Goal: Transaction & Acquisition: Book appointment/travel/reservation

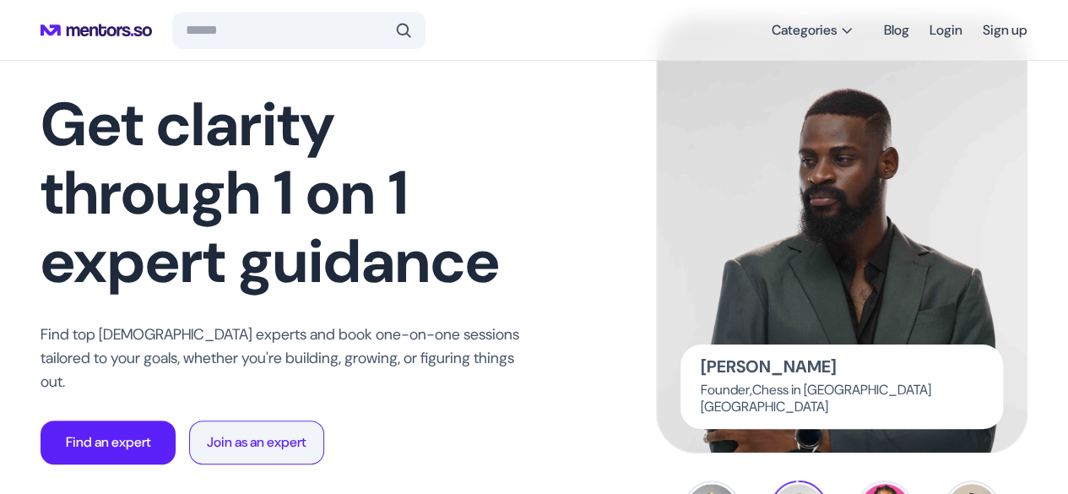
click at [281, 432] on p "Join as an expert" at bounding box center [257, 442] width 100 height 20
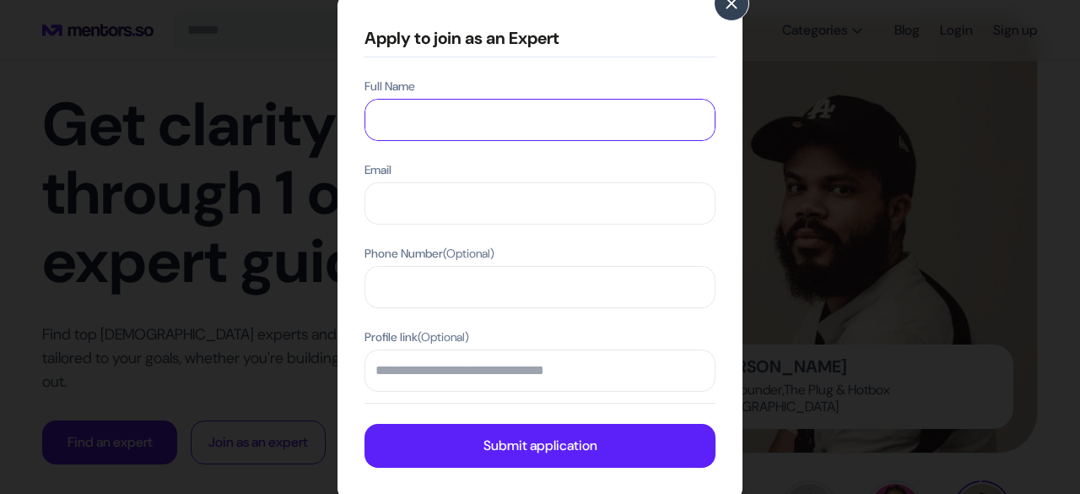
click at [633, 132] on input "Full Name" at bounding box center [539, 120] width 349 height 41
type input "**********"
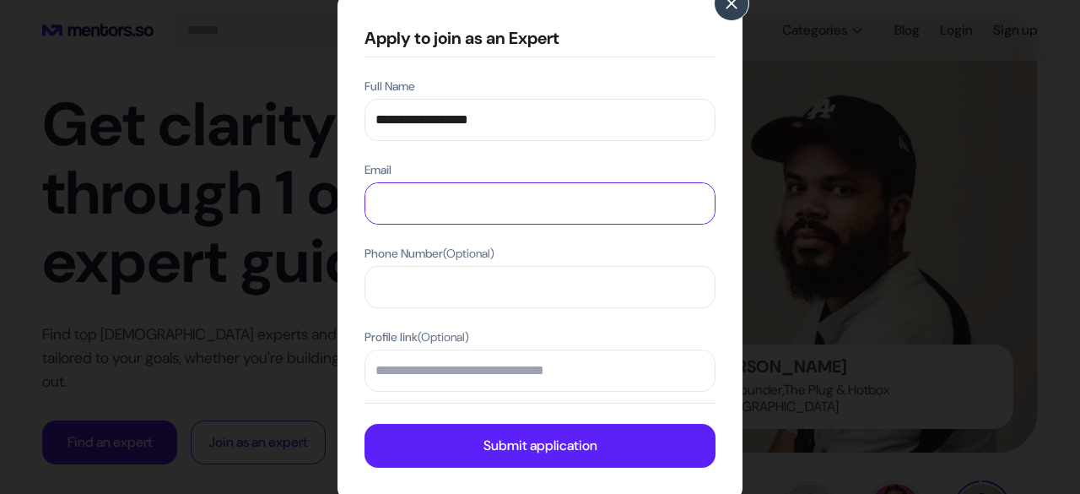
type input "**********"
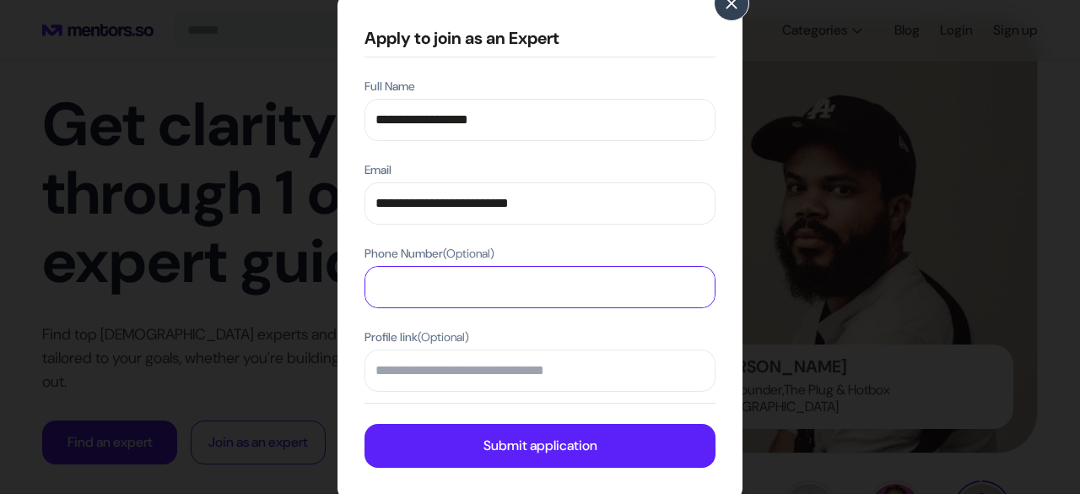
type input "**********"
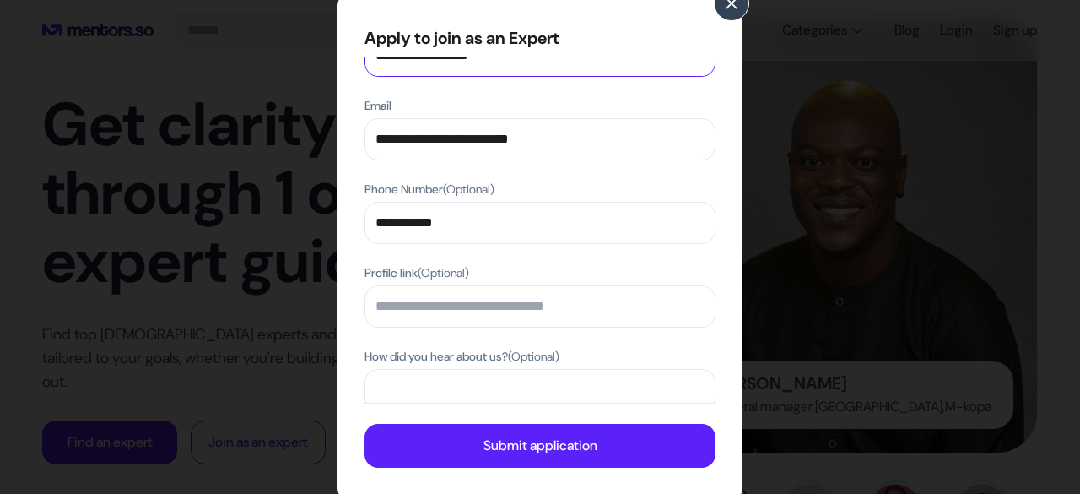
scroll to position [65, 0]
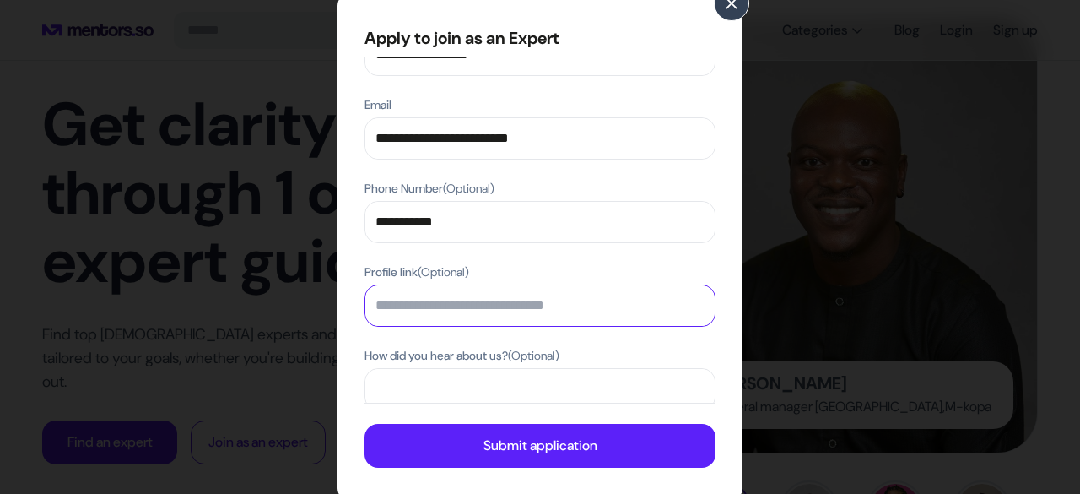
click at [510, 310] on input "Profile link (Optional)" at bounding box center [539, 305] width 349 height 41
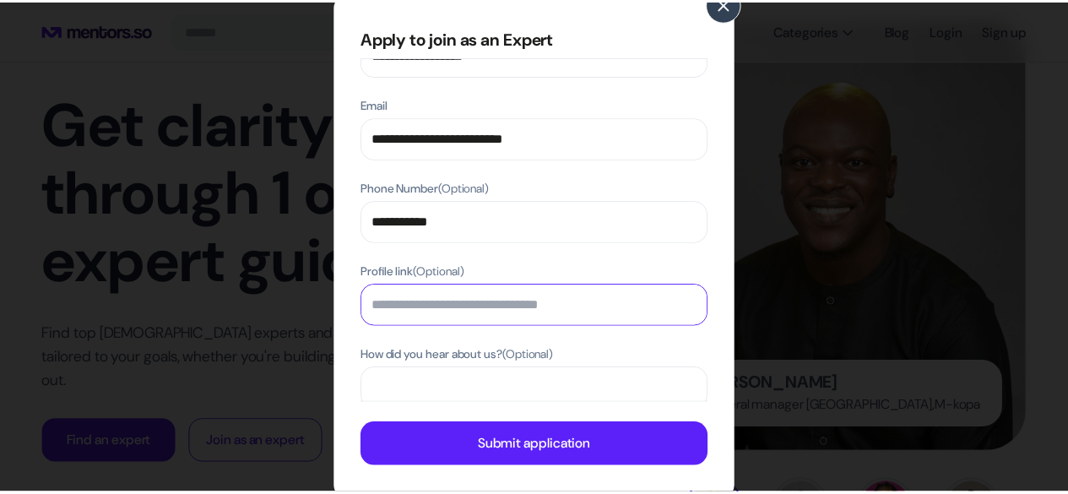
scroll to position [110, 0]
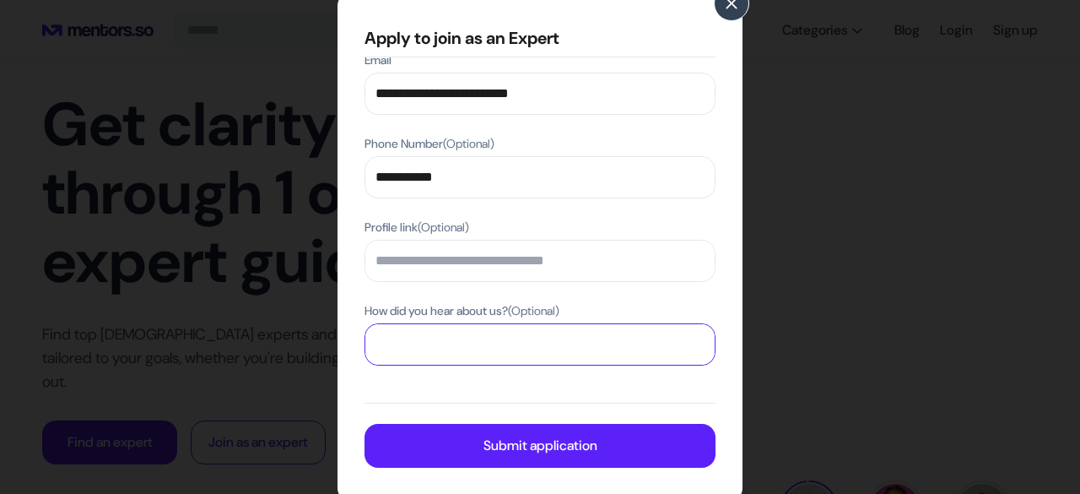
click at [481, 349] on input "How did you hear about us? (Optional)" at bounding box center [539, 344] width 349 height 41
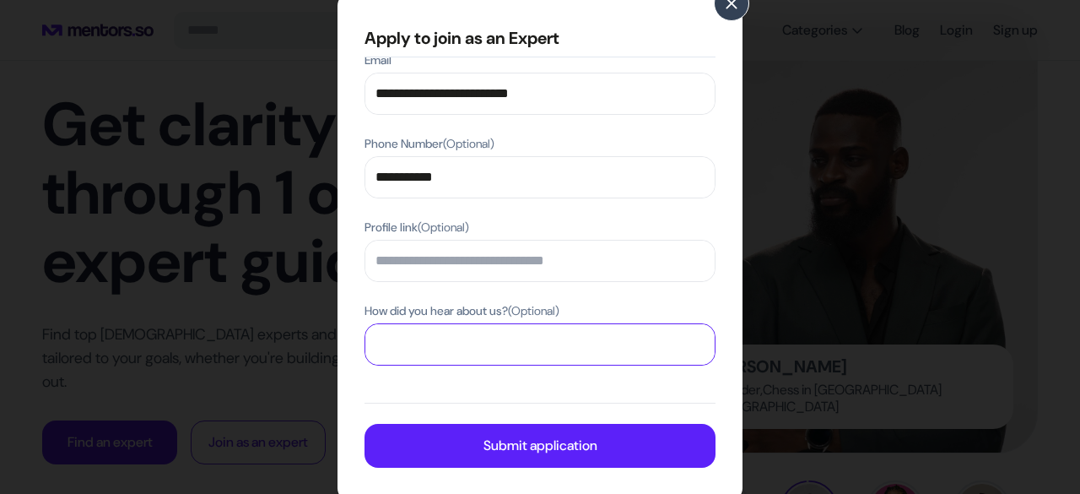
click at [481, 349] on input "How did you hear about us? (Optional)" at bounding box center [539, 344] width 349 height 41
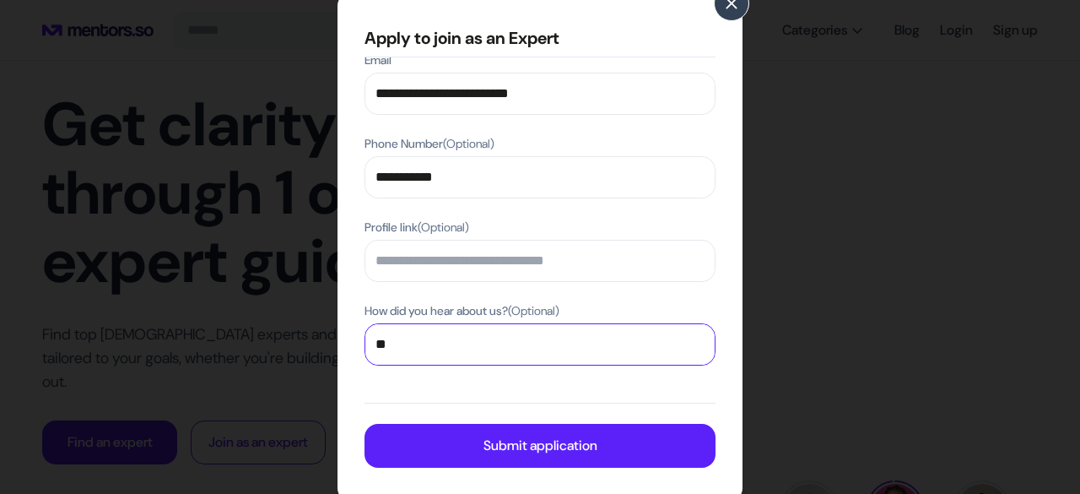
type input "*"
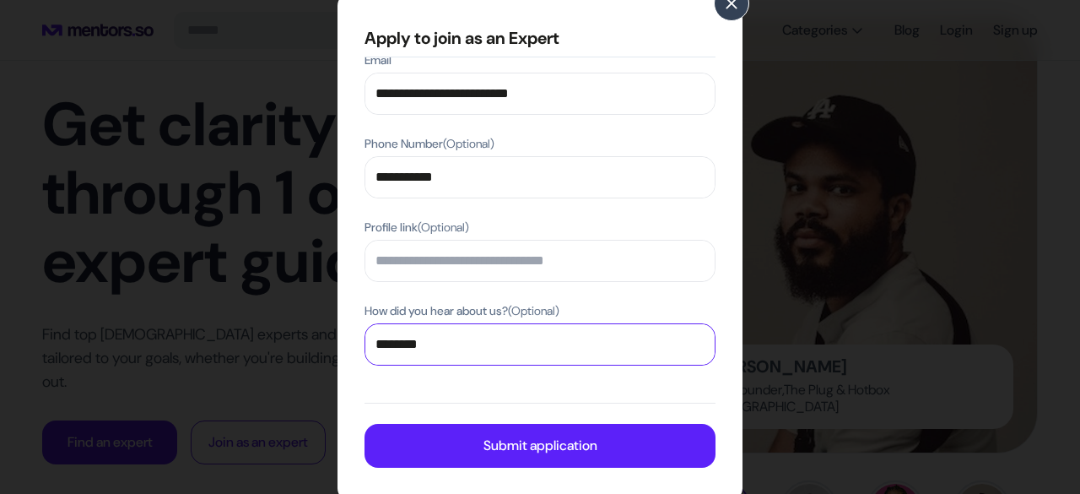
click at [379, 339] on input "********" at bounding box center [539, 344] width 349 height 41
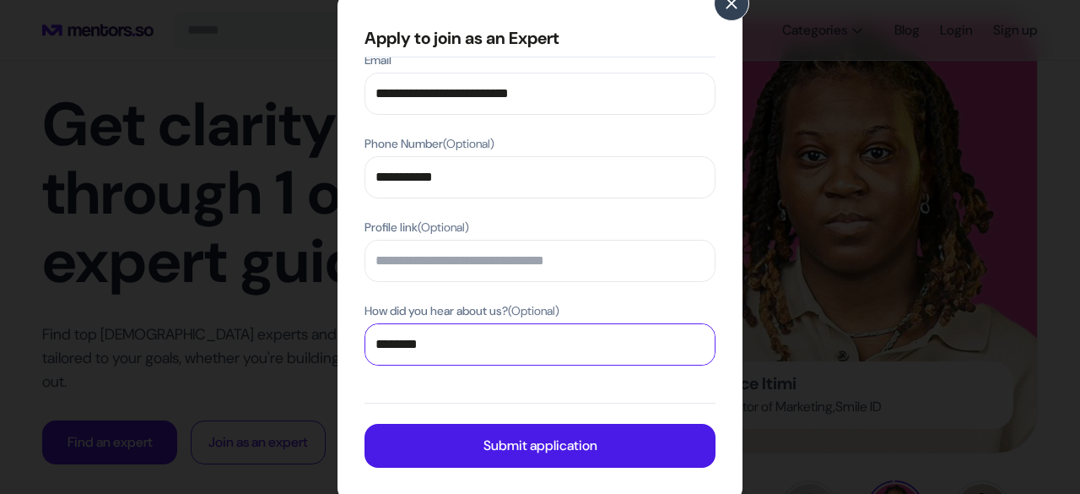
type input "********"
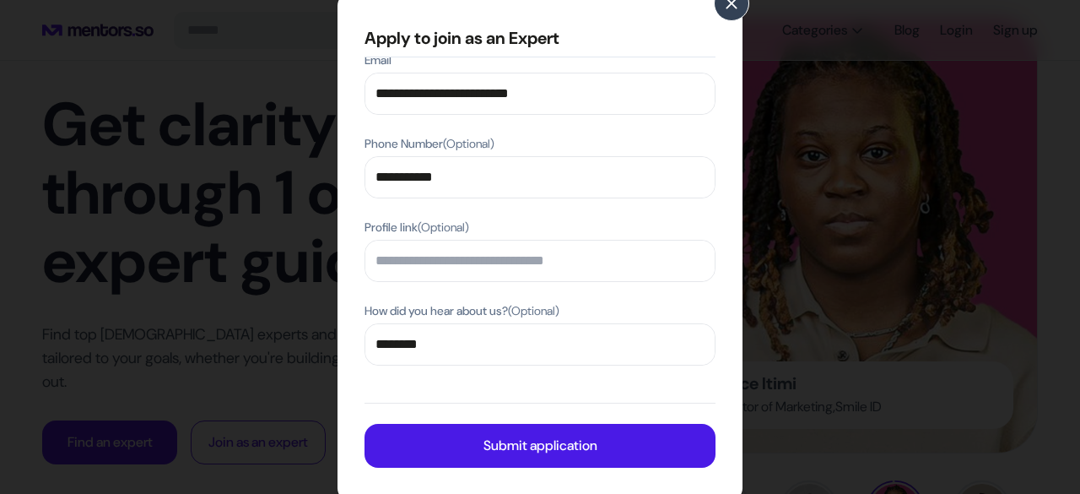
click at [419, 441] on button "Submit application" at bounding box center [540, 446] width 351 height 44
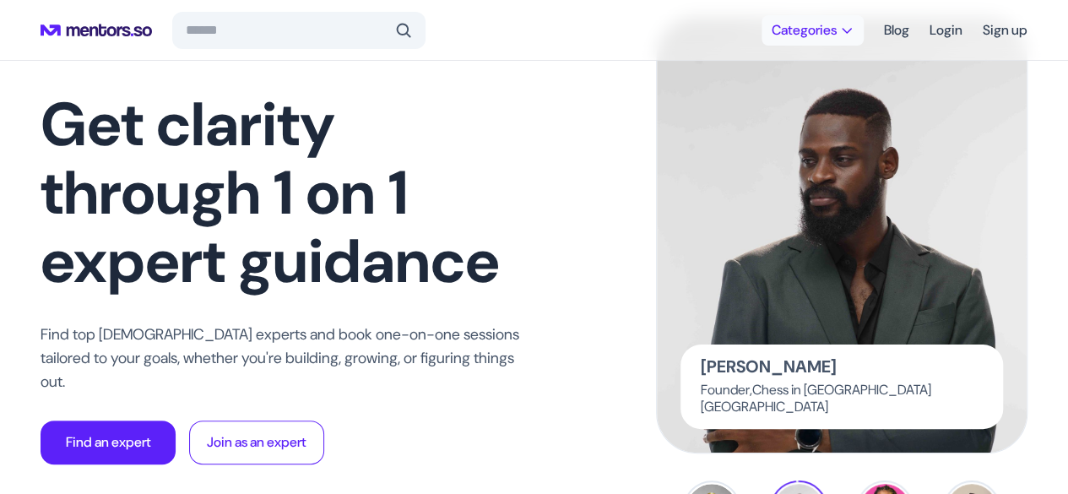
click at [791, 35] on span "Categories" at bounding box center [803, 30] width 65 height 17
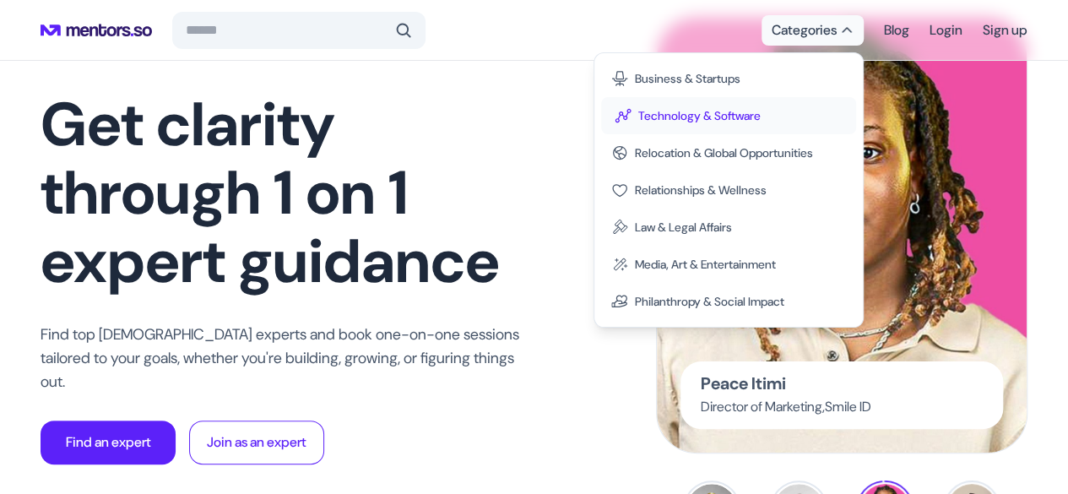
click at [677, 117] on span "Technology & Software" at bounding box center [699, 115] width 122 height 17
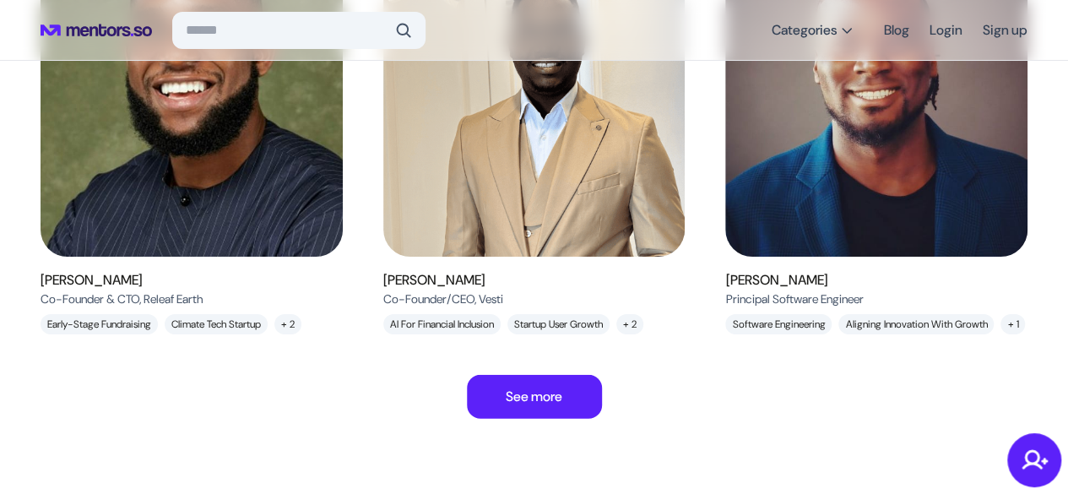
scroll to position [2047, 0]
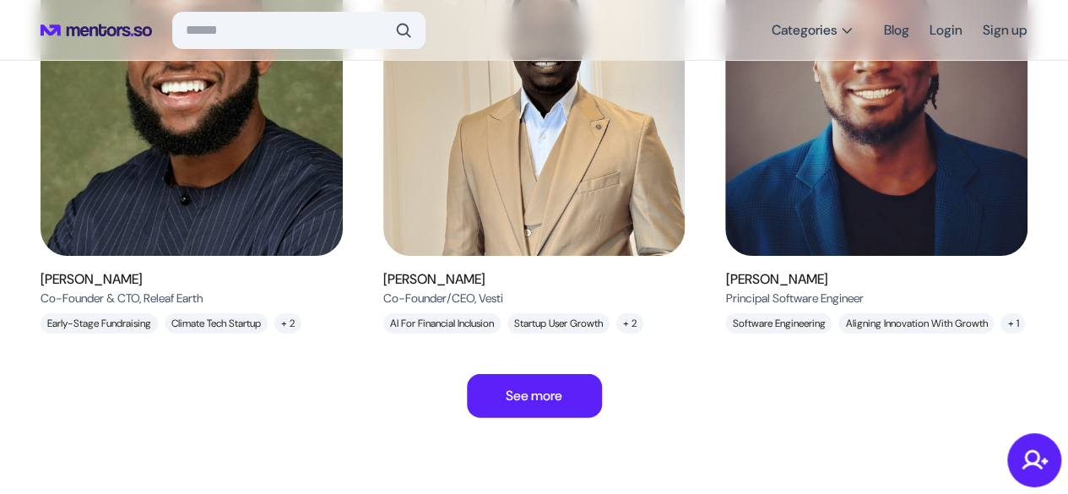
click at [540, 247] on img at bounding box center [534, 91] width 302 height 327
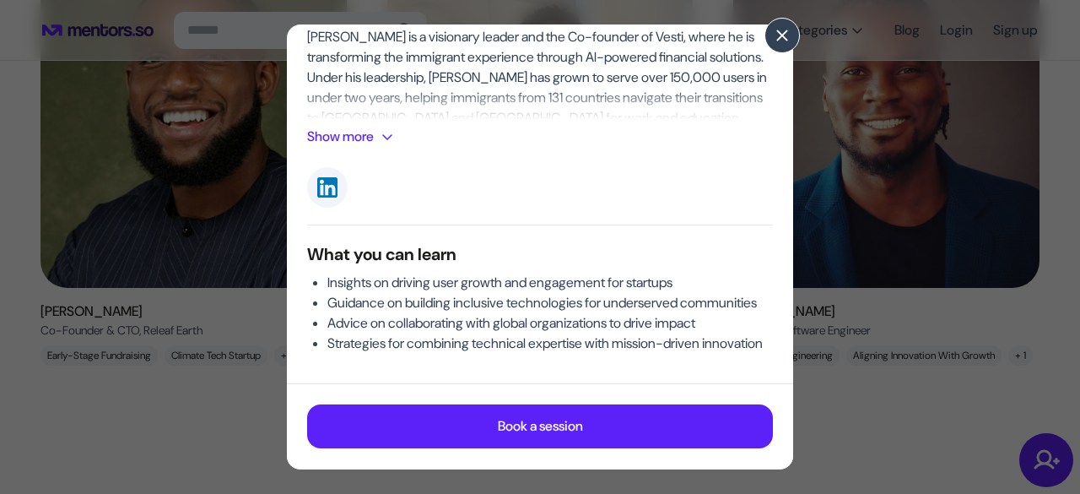
scroll to position [339, 0]
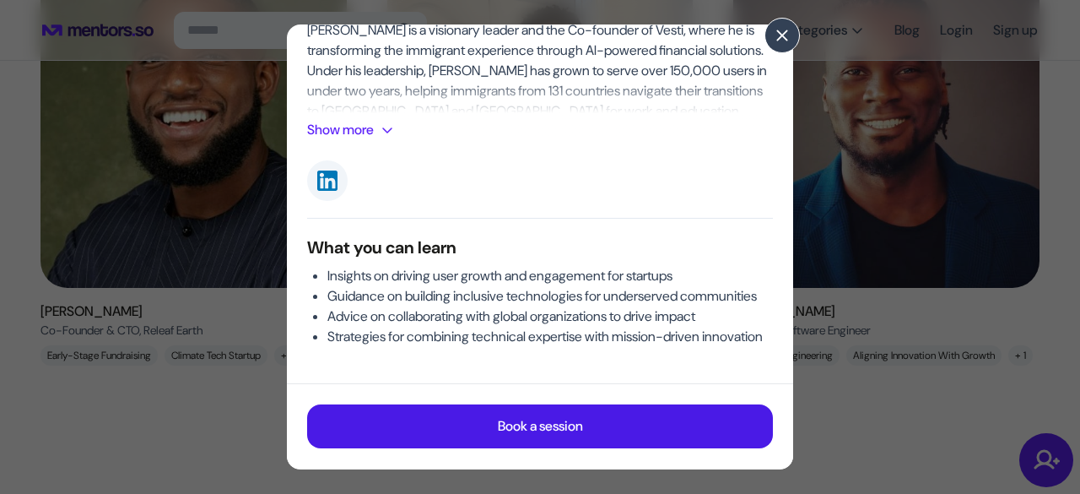
click at [516, 436] on p "Book a session" at bounding box center [540, 427] width 85 height 20
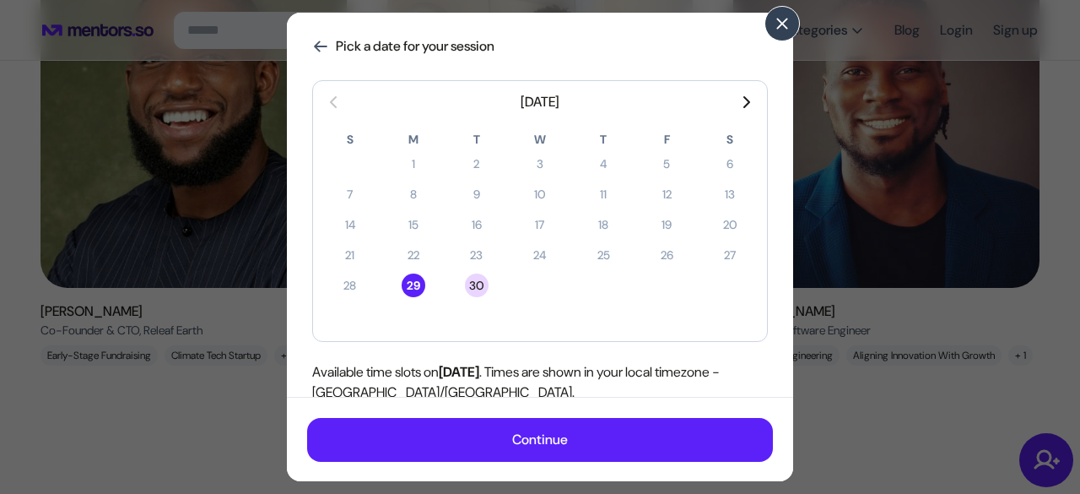
click at [473, 279] on div "30" at bounding box center [477, 285] width 24 height 24
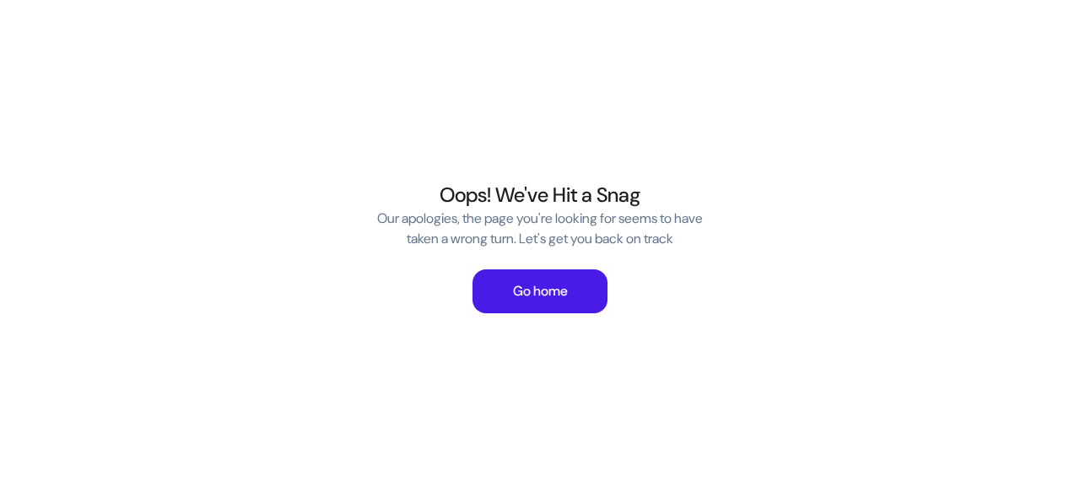
click at [536, 278] on button "Go home" at bounding box center [540, 291] width 135 height 44
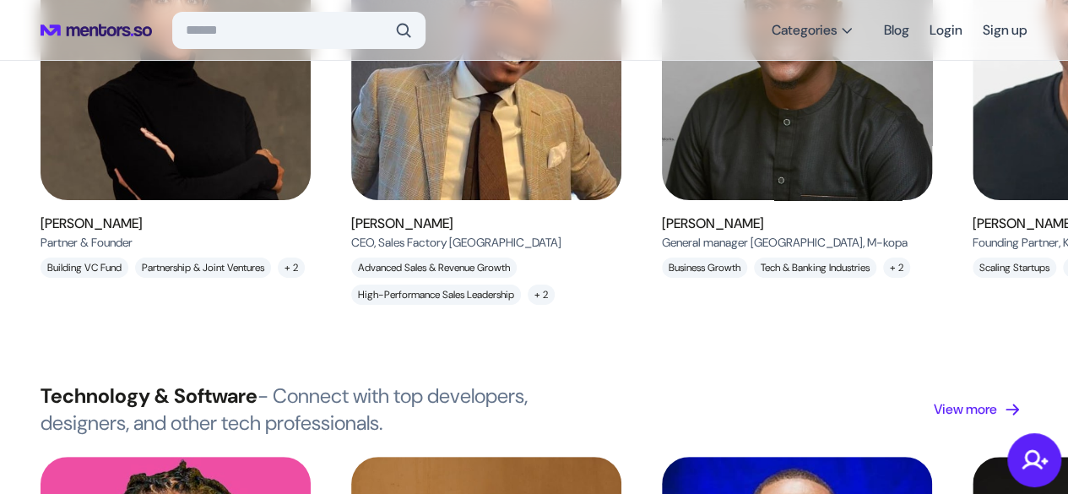
click at [725, 151] on img at bounding box center [797, 53] width 304 height 329
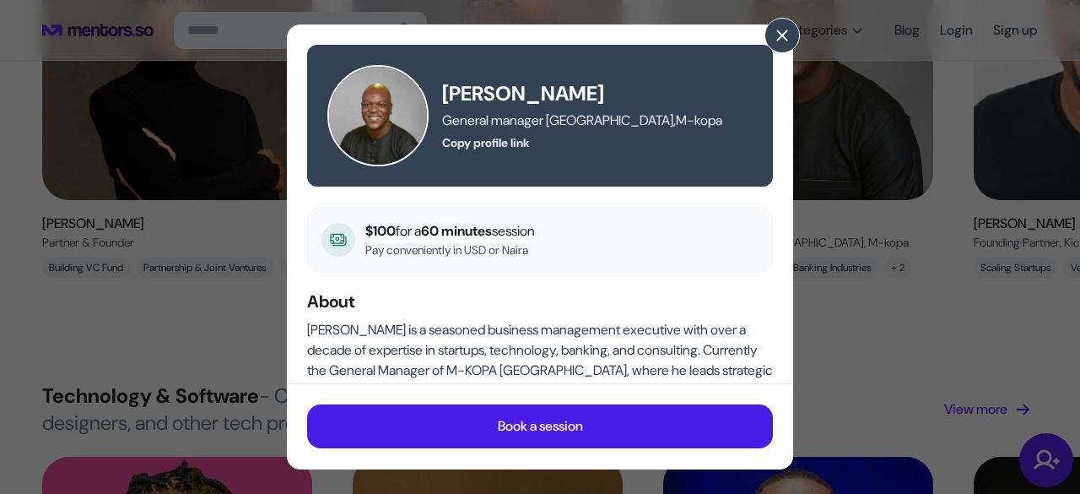
click at [498, 430] on p "Book a session" at bounding box center [540, 427] width 85 height 20
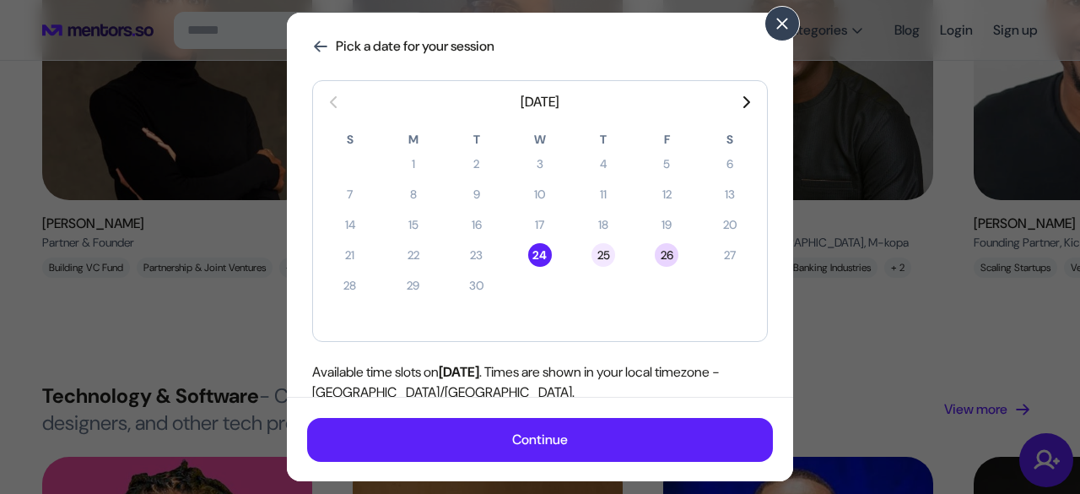
click at [662, 257] on div "26" at bounding box center [667, 255] width 24 height 24
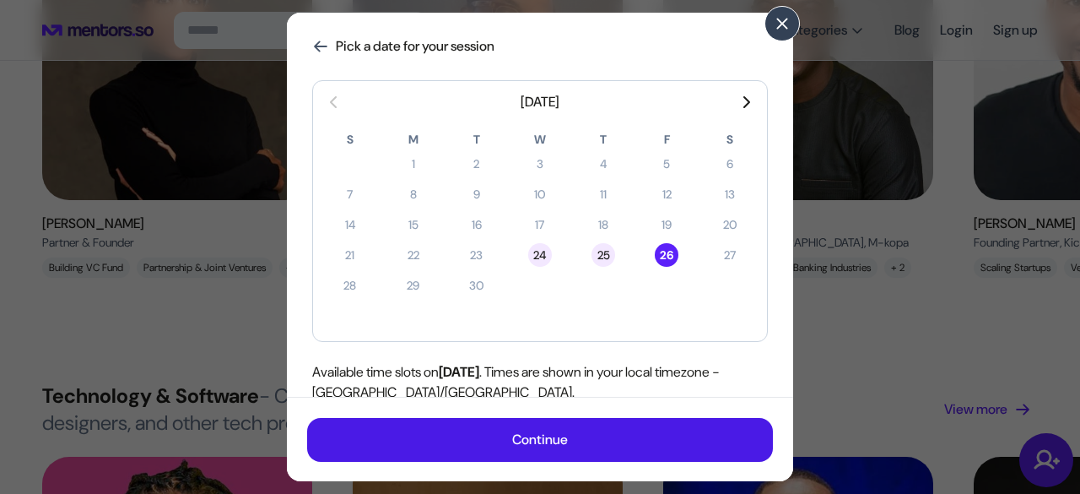
click at [646, 431] on button "Continue" at bounding box center [540, 439] width 466 height 44
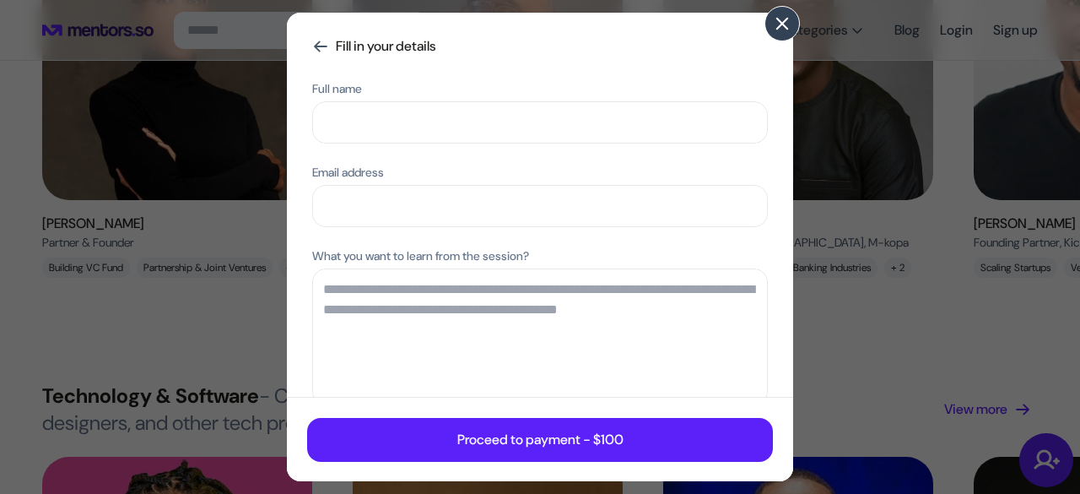
click at [781, 9] on button at bounding box center [782, 23] width 35 height 35
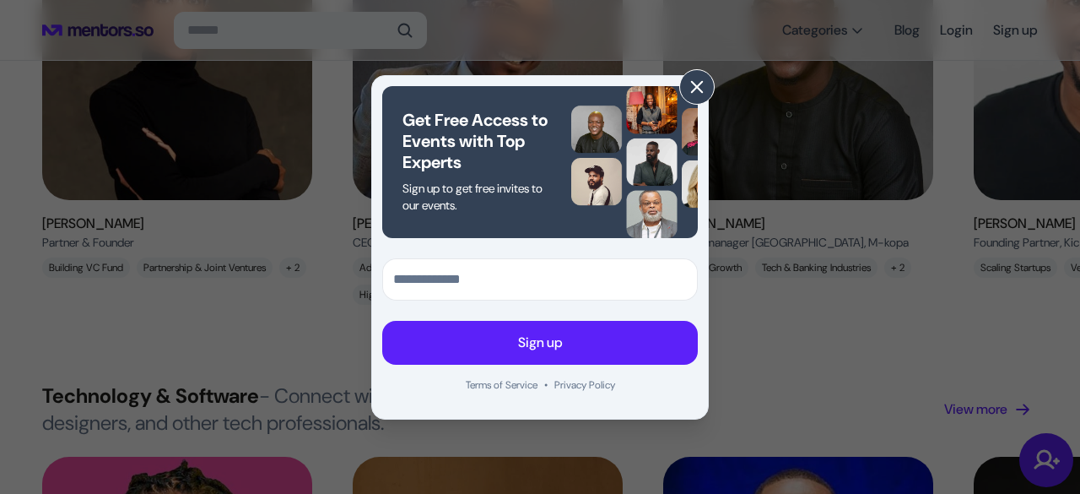
click at [694, 92] on span at bounding box center [697, 87] width 19 height 19
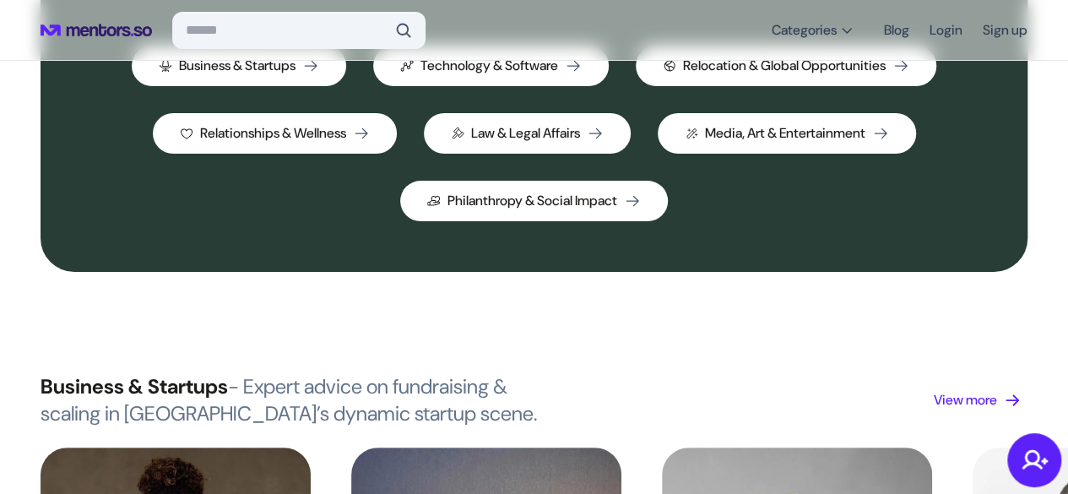
scroll to position [625, 0]
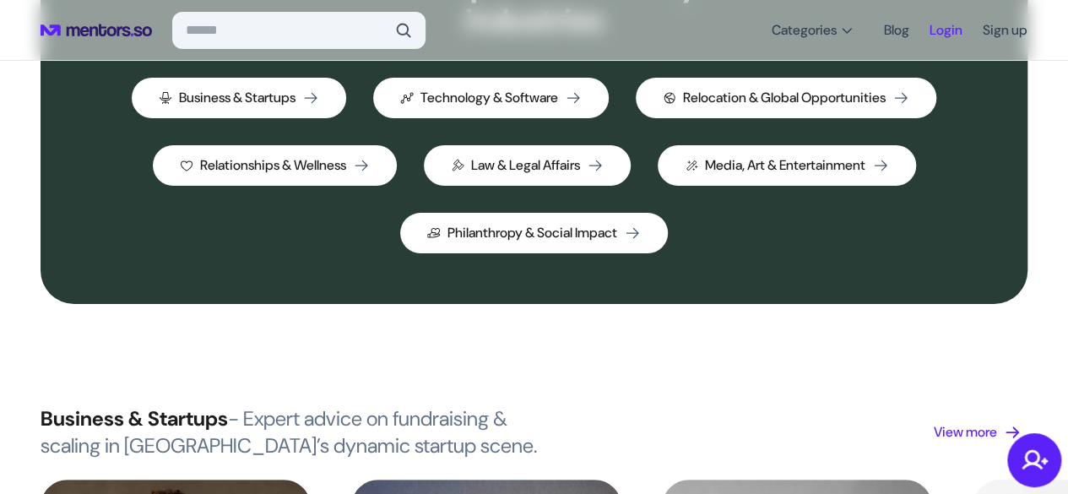
click at [938, 36] on link "Login" at bounding box center [945, 30] width 33 height 30
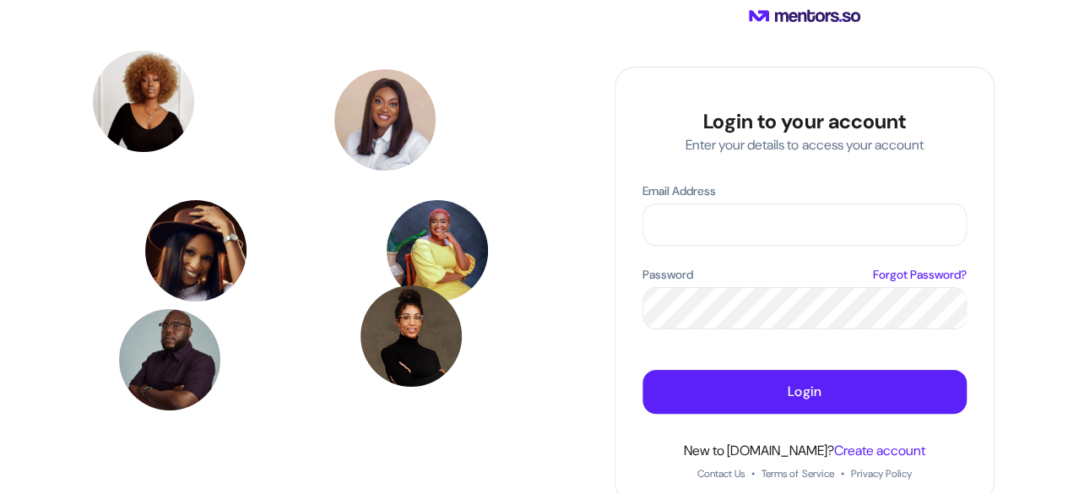
scroll to position [7, 0]
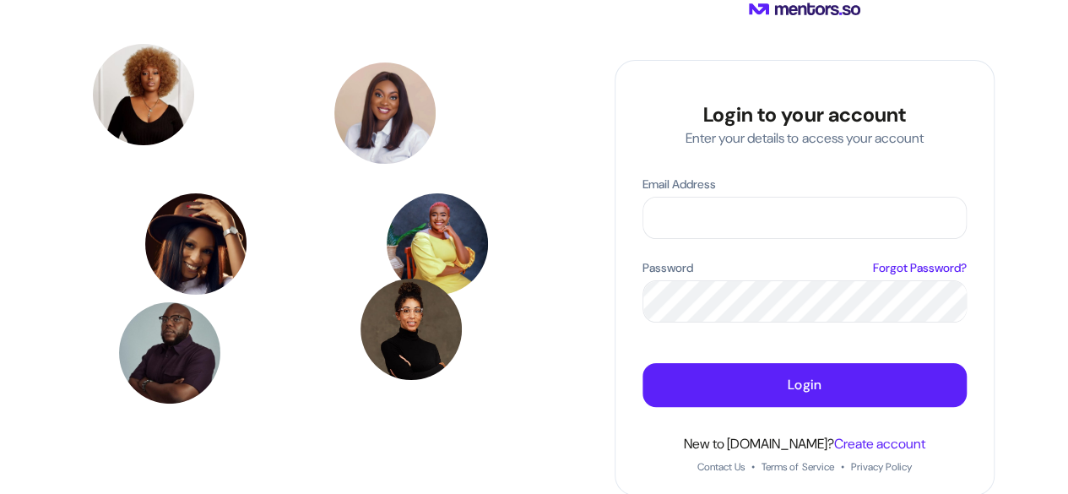
click at [853, 446] on div "Contact Us • Terms of Service • Privacy Policy" at bounding box center [804, 459] width 214 height 27
click at [868, 439] on span "Create account" at bounding box center [879, 444] width 91 height 18
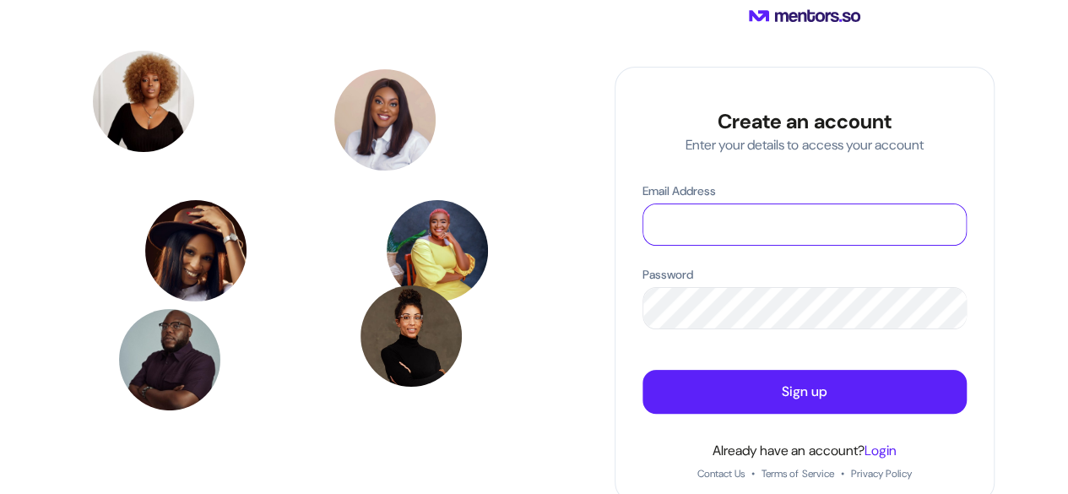
click at [744, 237] on input "Email Address" at bounding box center [804, 224] width 322 height 41
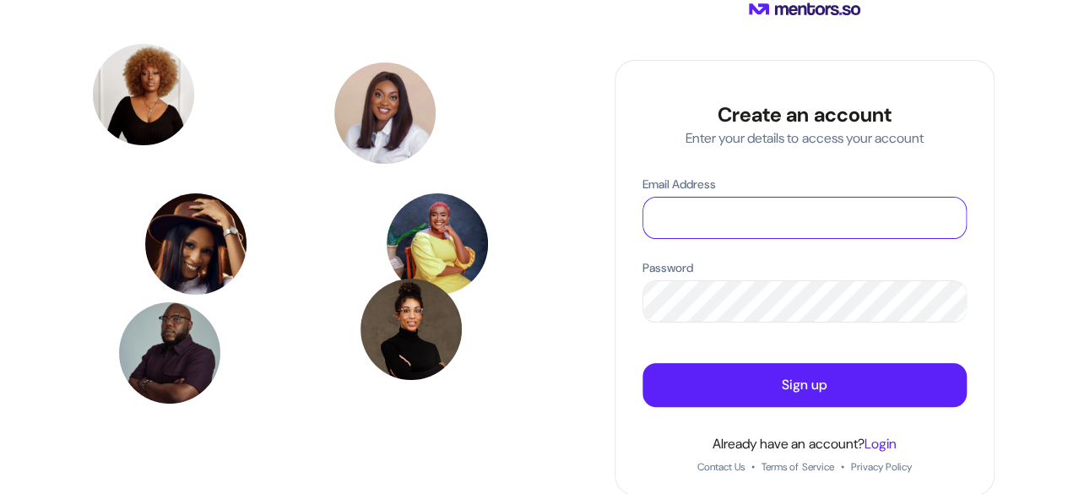
click at [718, 230] on input "Email Address" at bounding box center [804, 217] width 322 height 41
click at [697, 216] on input "Email Address" at bounding box center [804, 217] width 322 height 41
click at [718, 58] on div "Create an account Enter your details to access your account Email Address Passw…" at bounding box center [804, 241] width 380 height 510
